Goal: Complete application form: Complete application form

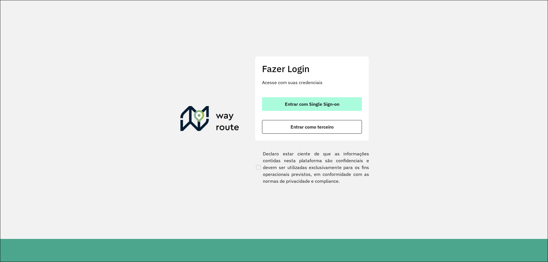
click at [316, 101] on button "Entrar com Single Sign-on" at bounding box center [312, 104] width 100 height 14
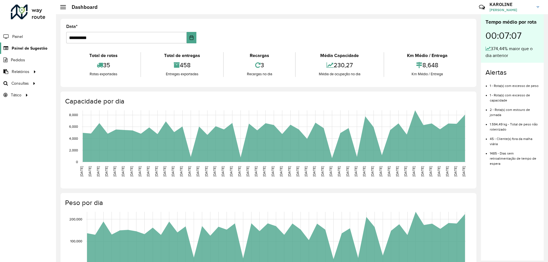
click at [41, 47] on span "Painel de Sugestão" at bounding box center [30, 48] width 36 height 6
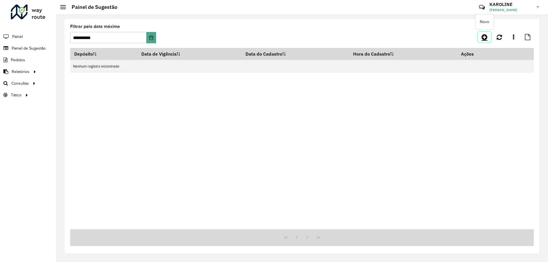
click at [484, 38] on icon at bounding box center [485, 37] width 6 height 7
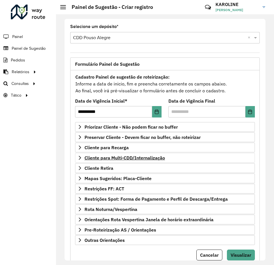
scroll to position [20, 0]
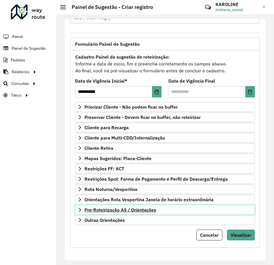
click at [115, 209] on span "Pre-Roteirização AS / Orientações" at bounding box center [121, 209] width 72 height 5
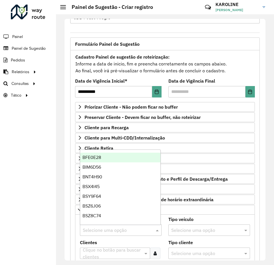
click at [115, 227] on input "text" at bounding box center [115, 230] width 65 height 7
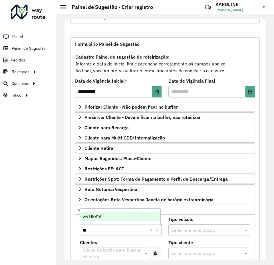
type input "***"
click at [95, 218] on span "GVH9919" at bounding box center [92, 216] width 19 height 5
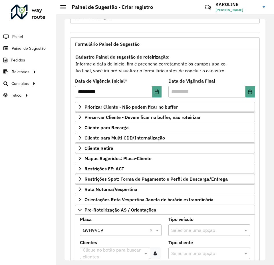
click at [100, 255] on input "text" at bounding box center [112, 253] width 62 height 7
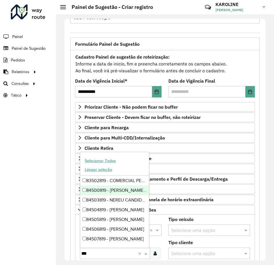
type input "***"
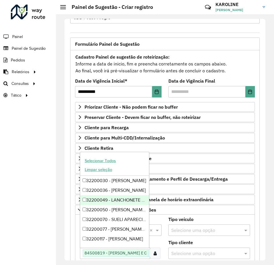
click at [68, 229] on div "**********" at bounding box center [165, 218] width 196 height 363
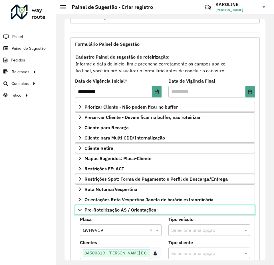
click at [79, 209] on icon at bounding box center [80, 209] width 5 height 5
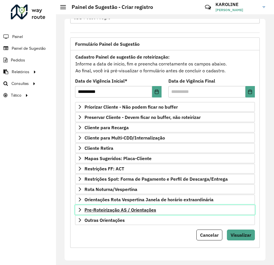
click at [81, 211] on icon at bounding box center [80, 209] width 5 height 5
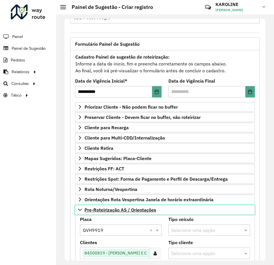
scroll to position [77, 0]
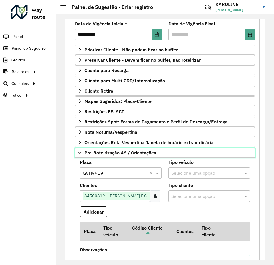
click at [80, 152] on icon at bounding box center [80, 152] width 5 height 5
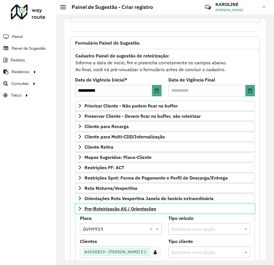
scroll to position [20, 0]
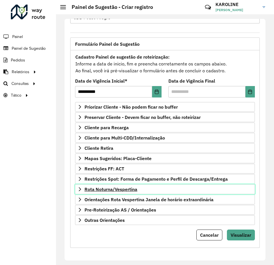
click at [79, 187] on icon at bounding box center [80, 189] width 5 height 5
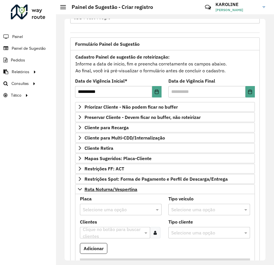
click at [115, 210] on input "text" at bounding box center [115, 209] width 65 height 7
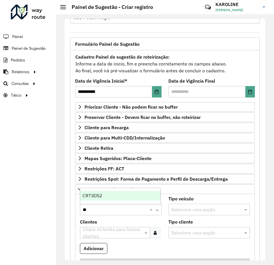
type input "***"
click at [102, 197] on div "CRT3D52" at bounding box center [120, 196] width 80 height 10
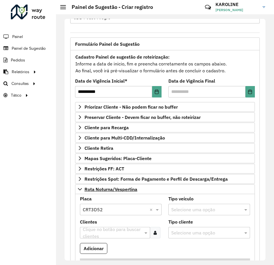
scroll to position [106, 0]
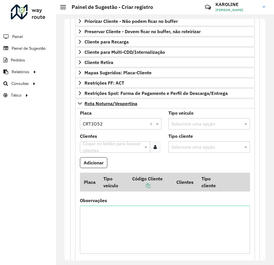
click at [157, 144] on div at bounding box center [155, 146] width 11 height 11
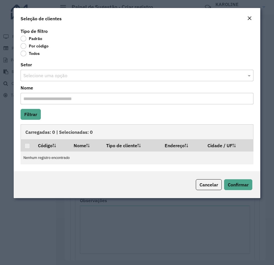
click at [27, 48] on label "Por código" at bounding box center [35, 46] width 28 height 6
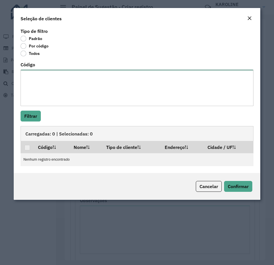
click at [65, 88] on textarea "Código" at bounding box center [137, 88] width 233 height 36
paste textarea "***** ***** **** ***** ***** ***** ***** ***** ***** **** ****"
type textarea "***** ***** **** ***** ***** ***** ***** ***** ***** **** ****"
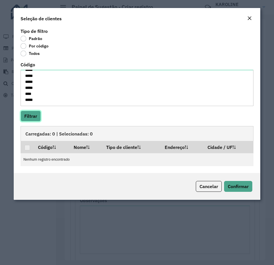
click at [33, 114] on button "Filtrar" at bounding box center [31, 116] width 20 height 11
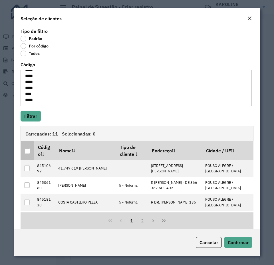
click at [26, 149] on div at bounding box center [27, 150] width 5 height 5
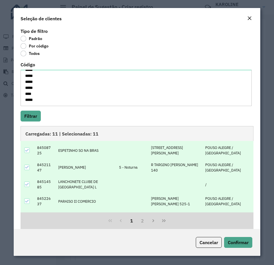
scroll to position [7, 0]
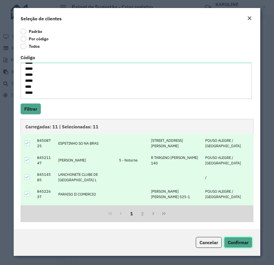
click at [240, 243] on span "Confirmar" at bounding box center [238, 242] width 21 height 6
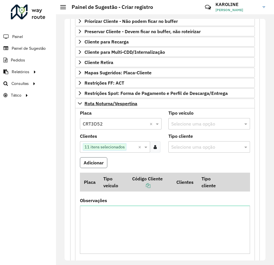
click at [87, 160] on button "Adicionar" at bounding box center [93, 162] width 27 height 11
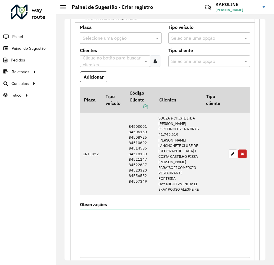
scroll to position [306, 0]
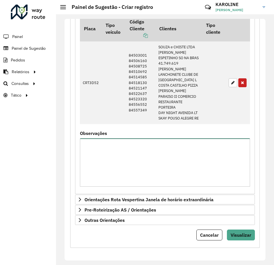
click at [107, 166] on textarea "Observações" at bounding box center [165, 162] width 170 height 48
click at [117, 159] on textarea "**********" at bounding box center [165, 162] width 170 height 48
click at [117, 157] on textarea "**********" at bounding box center [165, 162] width 170 height 48
click at [136, 162] on textarea "**********" at bounding box center [165, 162] width 170 height 48
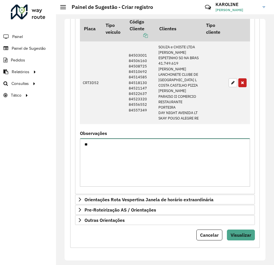
type textarea "*"
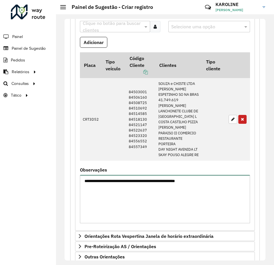
scroll to position [169, 0]
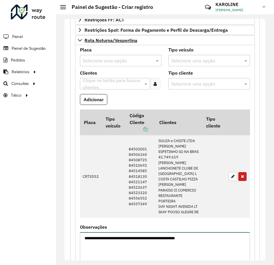
type textarea "**********"
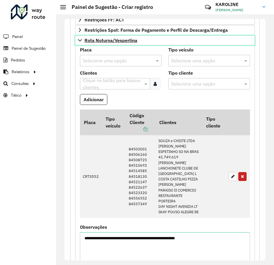
click at [77, 40] on link "Rota Noturna/Vespertina" at bounding box center [165, 40] width 180 height 10
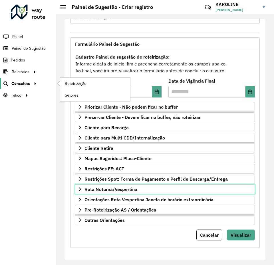
scroll to position [20, 0]
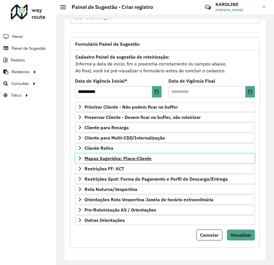
click at [131, 158] on span "Mapas Sugeridos: Placa-Cliente" at bounding box center [118, 158] width 67 height 5
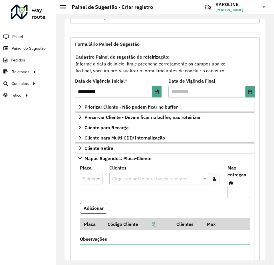
click at [82, 176] on div at bounding box center [91, 178] width 23 height 7
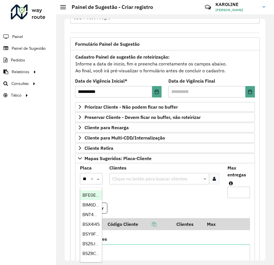
type input "***"
click at [89, 194] on span "BWQ0295" at bounding box center [93, 194] width 21 height 5
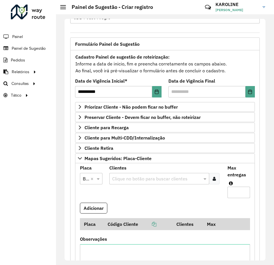
click at [213, 177] on icon at bounding box center [214, 178] width 3 height 5
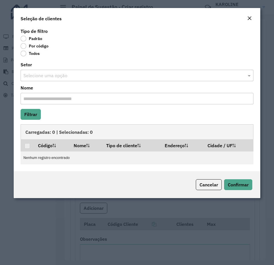
click at [30, 44] on label "Por código" at bounding box center [35, 46] width 28 height 6
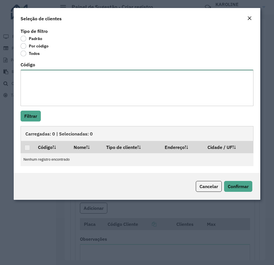
click at [72, 101] on textarea "Código" at bounding box center [137, 88] width 233 height 36
paste textarea "***** **** ***** ***** **** **** ***** **** **** ***** **** **** **** **** ****…"
type textarea "***** **** ***** ***** **** **** ***** **** **** ***** **** **** **** **** ****…"
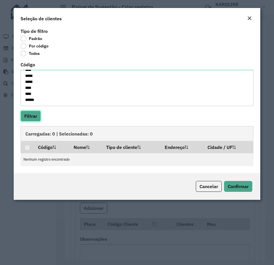
click at [29, 113] on button "Filtrar" at bounding box center [31, 116] width 20 height 11
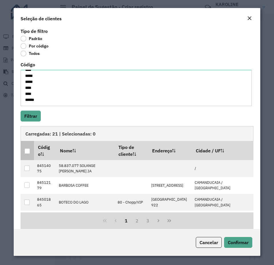
click at [28, 151] on div at bounding box center [27, 150] width 5 height 5
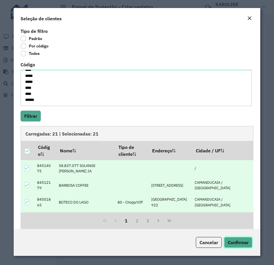
click at [245, 244] on span "Confirmar" at bounding box center [238, 242] width 21 height 6
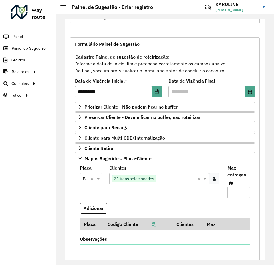
click at [232, 191] on input "Max entregas" at bounding box center [239, 191] width 23 height 11
type input "**"
click at [89, 210] on button "Adicionar" at bounding box center [93, 207] width 27 height 11
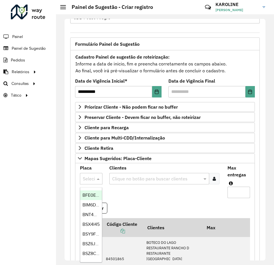
click at [86, 182] on input "text" at bounding box center [85, 178] width 5 height 7
type input "***"
click at [83, 192] on span "CNM2F12" at bounding box center [92, 194] width 19 height 5
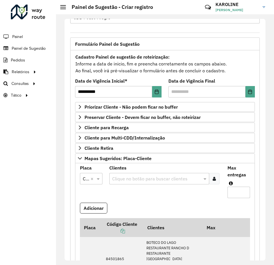
click at [211, 181] on div at bounding box center [214, 178] width 11 height 11
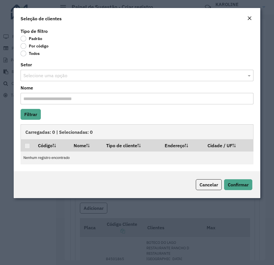
click at [36, 50] on div "Por código" at bounding box center [137, 47] width 233 height 7
click at [27, 48] on label "Por código" at bounding box center [35, 46] width 28 height 6
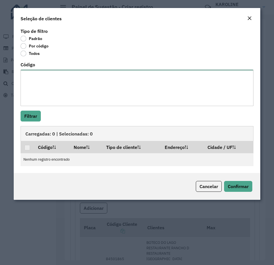
click at [59, 85] on textarea "Código" at bounding box center [137, 88] width 233 height 36
paste textarea "***** **** **** ***** **** ***** **** ***** **** ***** **** **** **** **** ****…"
type textarea "***** **** **** ***** **** ***** **** ***** **** ***** **** **** **** **** ****…"
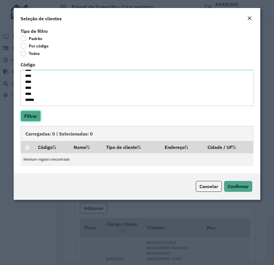
click at [36, 119] on button "Filtrar" at bounding box center [31, 116] width 20 height 11
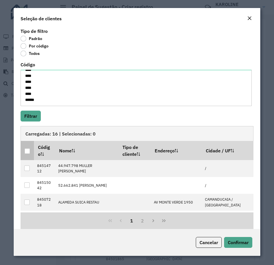
click at [29, 150] on div at bounding box center [27, 150] width 5 height 5
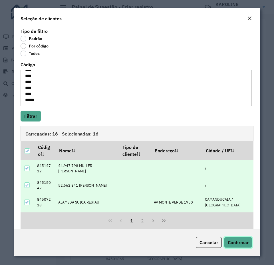
click at [244, 244] on span "Confirmar" at bounding box center [238, 242] width 21 height 6
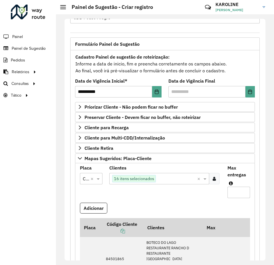
click at [236, 192] on input "Max entregas" at bounding box center [239, 191] width 23 height 11
type input "**"
click at [89, 211] on button "Adicionar" at bounding box center [93, 207] width 27 height 11
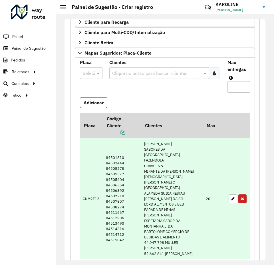
scroll to position [97, 0]
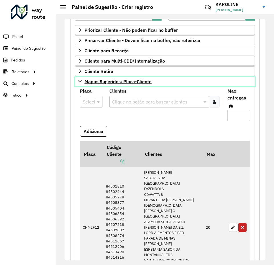
click at [80, 81] on icon at bounding box center [80, 81] width 5 height 5
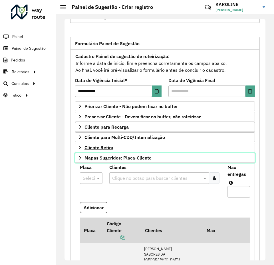
scroll to position [20, 0]
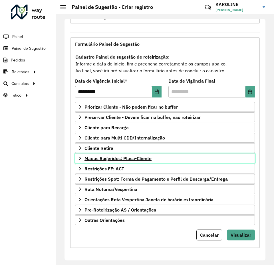
click at [124, 158] on span "Mapas Sugeridos: Placa-Cliente" at bounding box center [118, 158] width 67 height 5
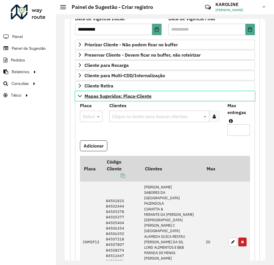
scroll to position [97, 0]
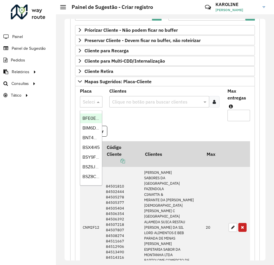
click at [91, 103] on div at bounding box center [91, 101] width 23 height 7
type input "***"
click at [93, 115] on div "FZK9J25" at bounding box center [91, 118] width 22 height 10
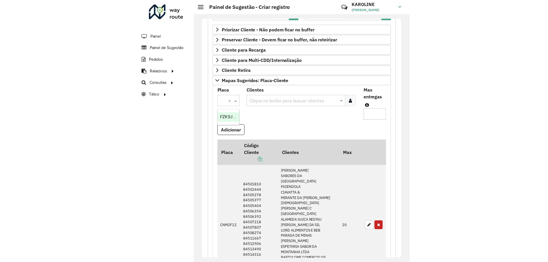
scroll to position [0, 0]
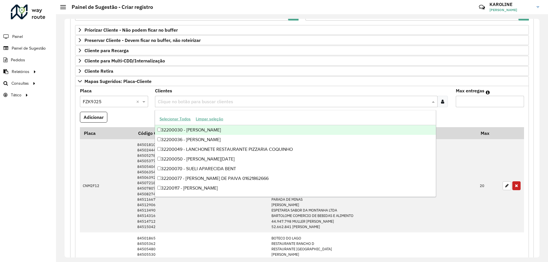
click at [202, 100] on input "text" at bounding box center [293, 102] width 274 height 7
click at [219, 105] on input "text" at bounding box center [293, 102] width 274 height 7
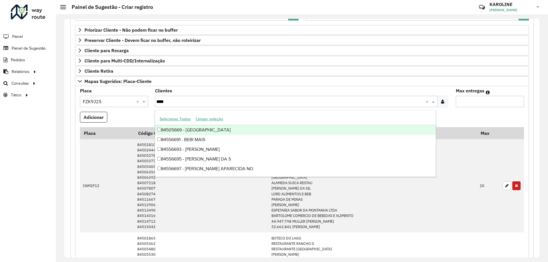
type input "*****"
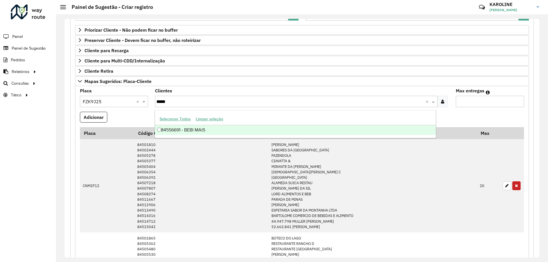
click at [214, 129] on div "84556691 - BEBI MAIS" at bounding box center [295, 130] width 281 height 10
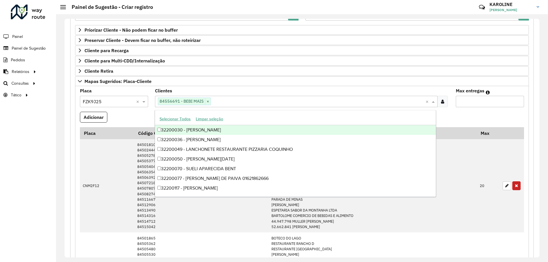
click at [489, 102] on input "Max entregas" at bounding box center [490, 101] width 68 height 11
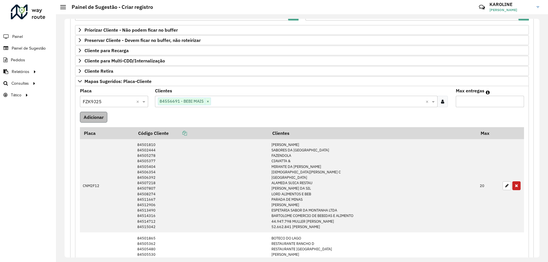
type input "*"
click at [97, 122] on button "Adicionar" at bounding box center [93, 117] width 27 height 11
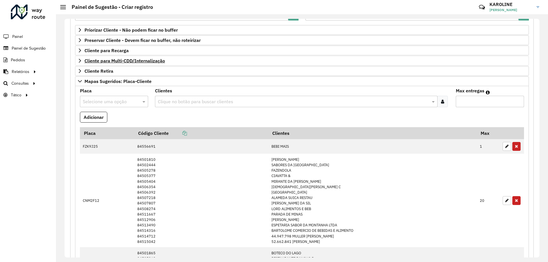
scroll to position [40, 0]
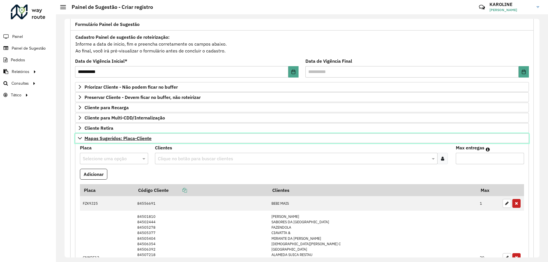
click at [79, 141] on icon at bounding box center [80, 138] width 5 height 5
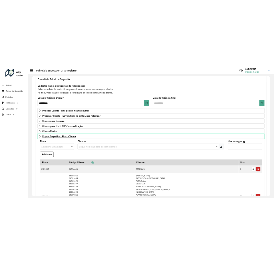
scroll to position [22, 0]
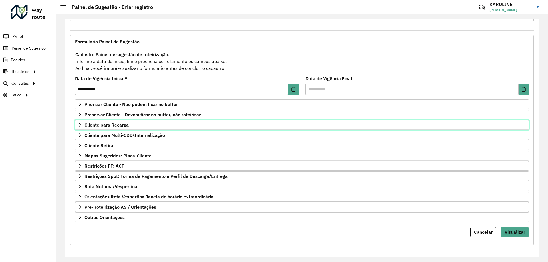
click at [80, 124] on icon at bounding box center [80, 125] width 5 height 5
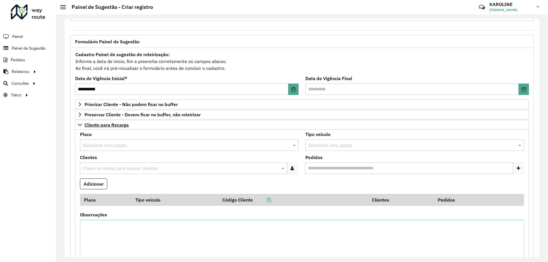
click at [118, 148] on input "text" at bounding box center [184, 145] width 202 height 7
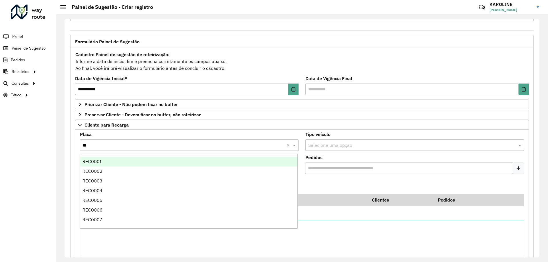
type input "***"
click at [103, 160] on div "REC0001" at bounding box center [188, 162] width 217 height 10
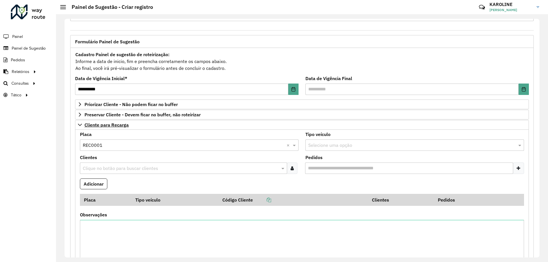
click at [295, 168] on div at bounding box center [292, 168] width 11 height 11
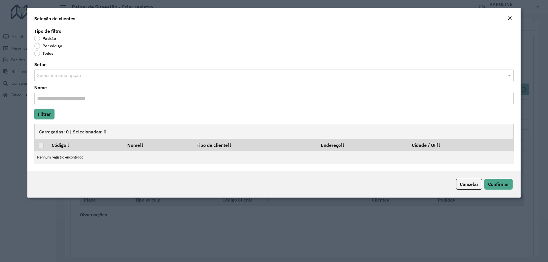
click at [35, 47] on label "Por código" at bounding box center [48, 46] width 28 height 6
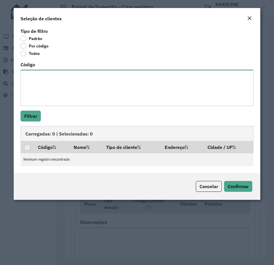
click at [57, 100] on textarea "Código" at bounding box center [137, 88] width 233 height 36
paste textarea "***** **** *****"
drag, startPoint x: 56, startPoint y: 89, endPoint x: 24, endPoint y: 74, distance: 35.1
click at [24, 74] on textarea "***** **** *****" at bounding box center [137, 88] width 233 height 36
click at [35, 88] on textarea "***** **** *****" at bounding box center [137, 88] width 233 height 36
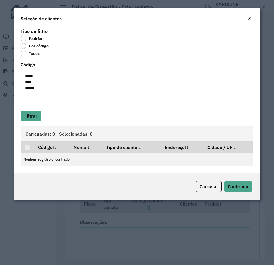
drag, startPoint x: 38, startPoint y: 88, endPoint x: 21, endPoint y: 90, distance: 16.9
click at [21, 90] on textarea "***** **** *****" at bounding box center [137, 88] width 233 height 36
type textarea "***** ****"
click at [42, 92] on textarea "***** ****" at bounding box center [137, 88] width 233 height 36
click at [33, 115] on button "Filtrar" at bounding box center [31, 116] width 20 height 11
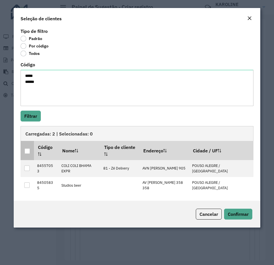
click at [31, 152] on th at bounding box center [27, 150] width 13 height 19
click at [29, 152] on div at bounding box center [27, 150] width 5 height 5
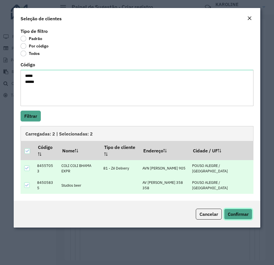
click at [239, 214] on span "Confirmar" at bounding box center [238, 214] width 21 height 6
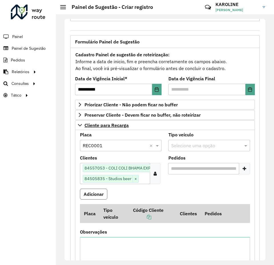
click at [97, 194] on button "Adicionar" at bounding box center [93, 193] width 27 height 11
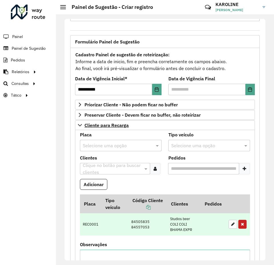
scroll to position [51, 0]
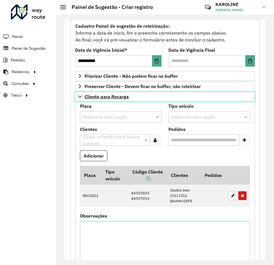
click at [81, 97] on icon at bounding box center [80, 96] width 5 height 5
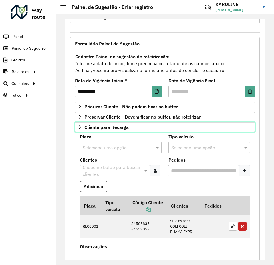
scroll to position [20, 0]
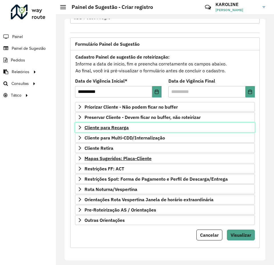
click at [80, 127] on icon at bounding box center [80, 127] width 5 height 5
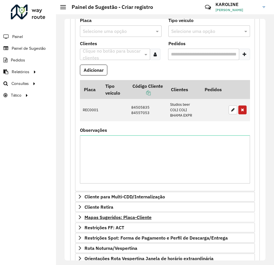
scroll to position [79, 0]
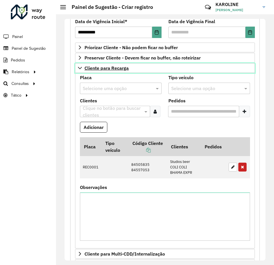
click at [78, 67] on icon at bounding box center [80, 68] width 5 height 5
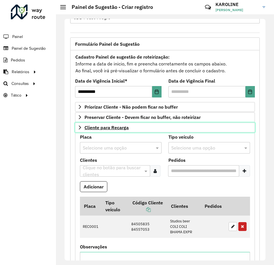
scroll to position [20, 0]
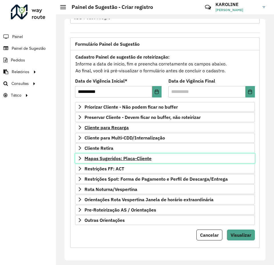
click at [143, 159] on span "Mapas Sugeridos: Placa-Cliente" at bounding box center [118, 158] width 67 height 5
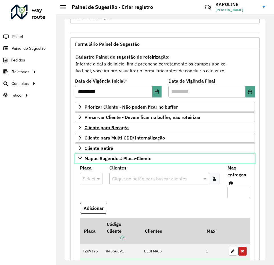
scroll to position [106, 0]
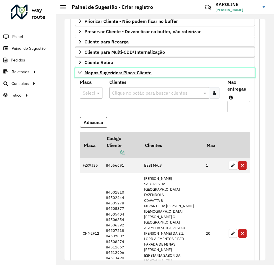
click at [79, 73] on icon at bounding box center [80, 72] width 5 height 5
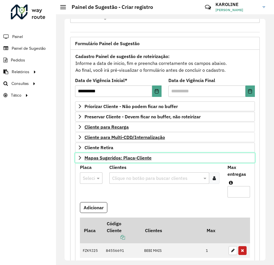
scroll to position [20, 0]
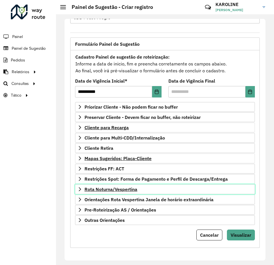
click at [107, 191] on span "Rota Noturna/Vespertina" at bounding box center [111, 189] width 53 height 5
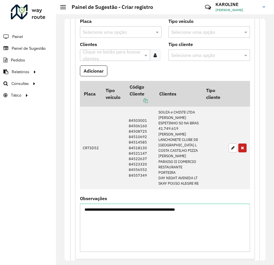
scroll to position [140, 0]
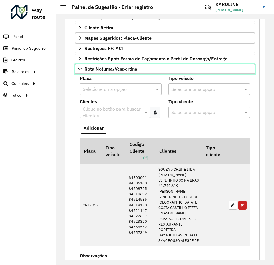
click at [81, 69] on icon at bounding box center [80, 69] width 4 height 2
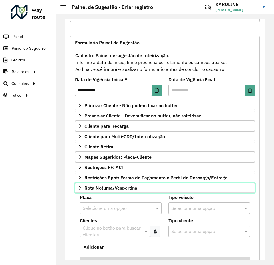
scroll to position [20, 0]
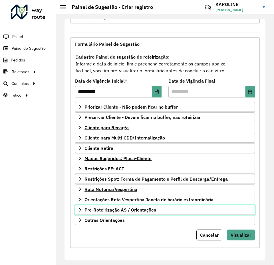
click at [100, 212] on span "Pre-Roteirização AS / Orientações" at bounding box center [121, 209] width 72 height 5
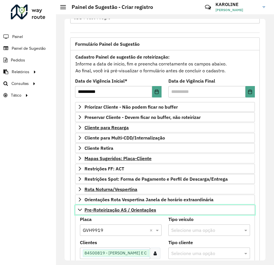
scroll to position [77, 0]
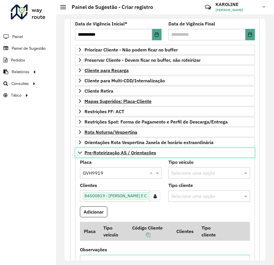
click at [84, 154] on link "Pre-Roteirização AS / Orientações" at bounding box center [165, 153] width 180 height 10
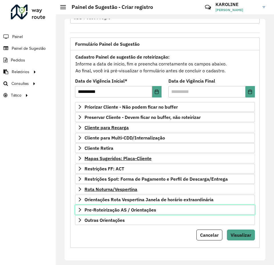
scroll to position [20, 0]
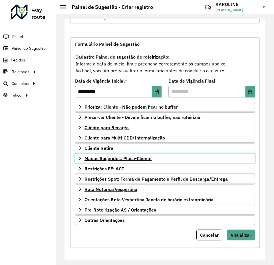
click at [80, 159] on icon at bounding box center [80, 158] width 2 height 4
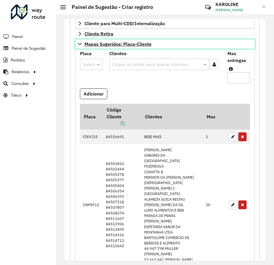
scroll to position [106, 0]
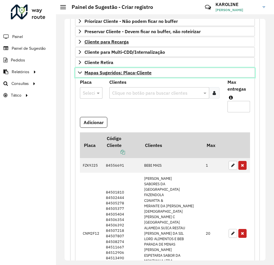
click at [79, 73] on icon at bounding box center [80, 72] width 5 height 5
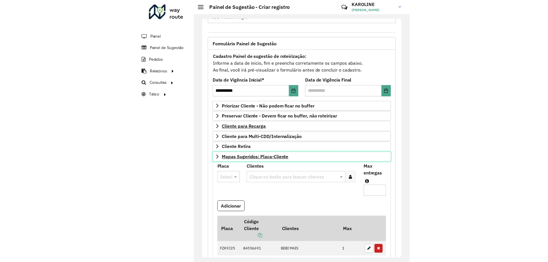
scroll to position [20, 0]
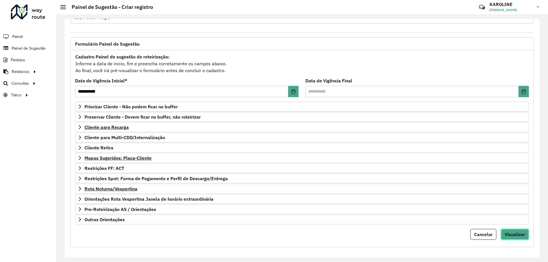
click at [517, 233] on span "Visualizar" at bounding box center [515, 235] width 21 height 6
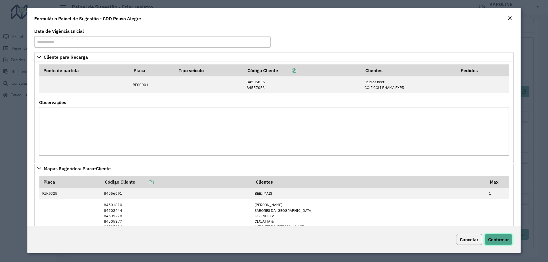
click at [509, 239] on span "Confirmar" at bounding box center [498, 240] width 21 height 6
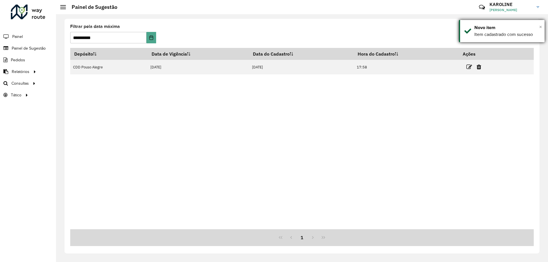
click at [540, 28] on span "×" at bounding box center [540, 27] width 3 height 6
click at [292, 138] on div "Depósito Data de Vigência Data do Cadastro Hora do Cadastro Ações CDD Pouso Ale…" at bounding box center [302, 139] width 464 height 182
